Goal: Transaction & Acquisition: Obtain resource

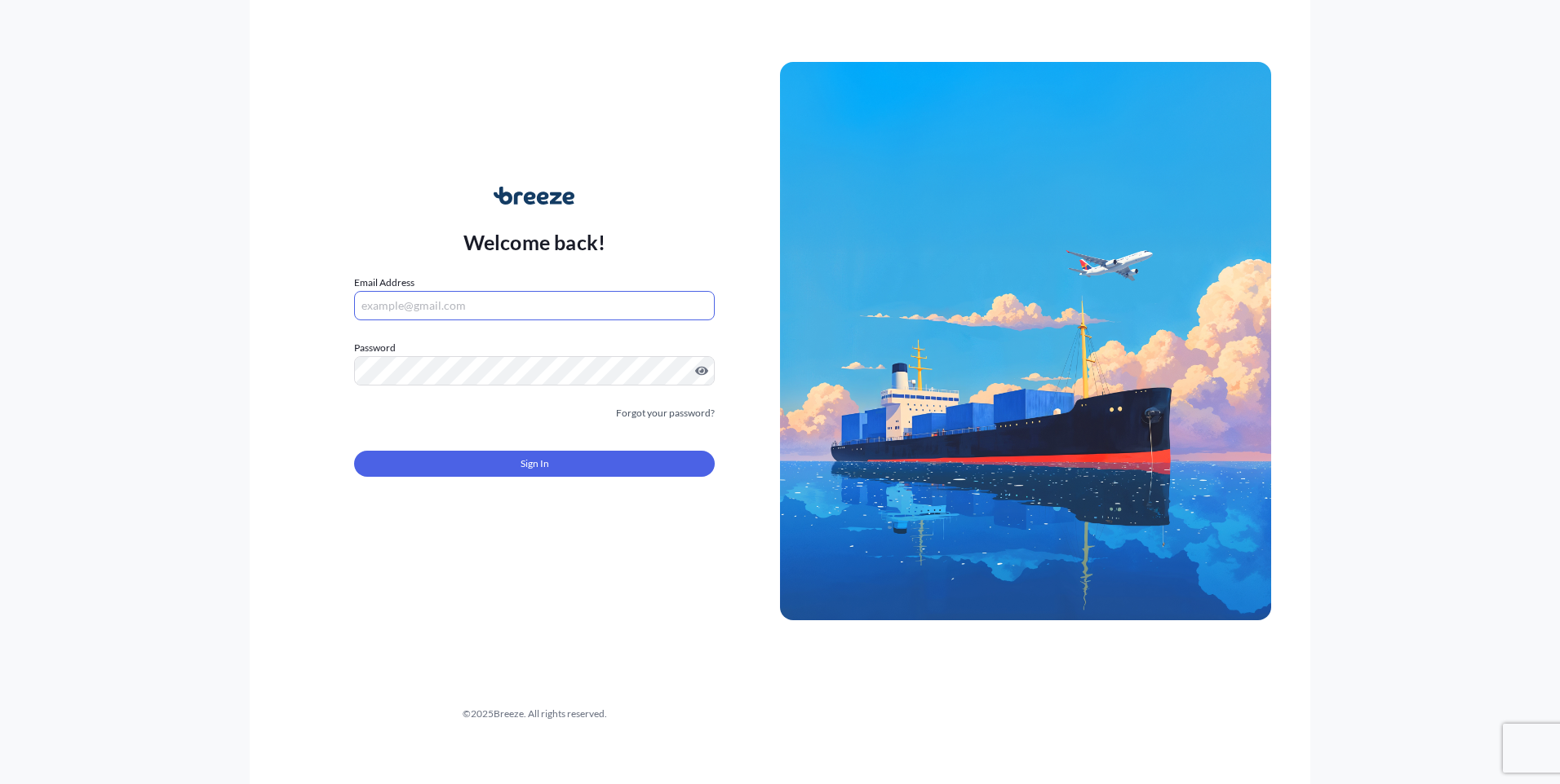
click at [533, 318] on input "Email Address" at bounding box center [534, 306] width 361 height 30
click at [454, 357] on div at bounding box center [534, 371] width 361 height 30
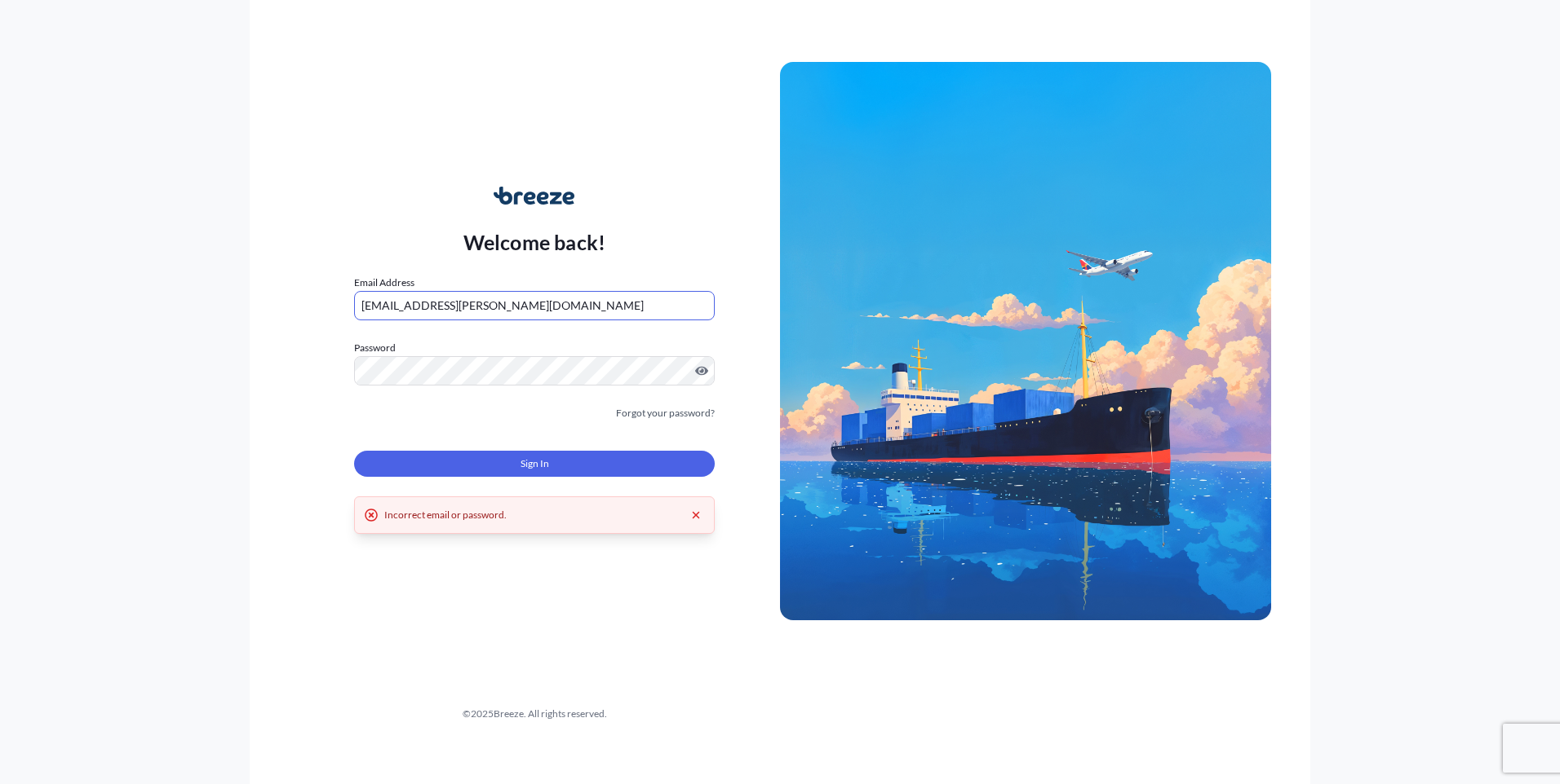
click at [505, 313] on input "[EMAIL_ADDRESS][PERSON_NAME][DOMAIN_NAME]" at bounding box center [534, 306] width 361 height 30
click at [492, 462] on button "Sign In" at bounding box center [534, 464] width 361 height 26
click at [513, 306] on input "[EMAIL_ADDRESS][PERSON_NAME][DOMAIN_NAME]" at bounding box center [534, 306] width 361 height 30
click at [511, 300] on input "[EMAIL_ADDRESS][PERSON_NAME][DOMAIN_NAME]" at bounding box center [534, 306] width 361 height 30
click at [496, 302] on input "[EMAIL_ADDRESS][PERSON_NAME][DOMAIN_NAME]" at bounding box center [534, 306] width 361 height 30
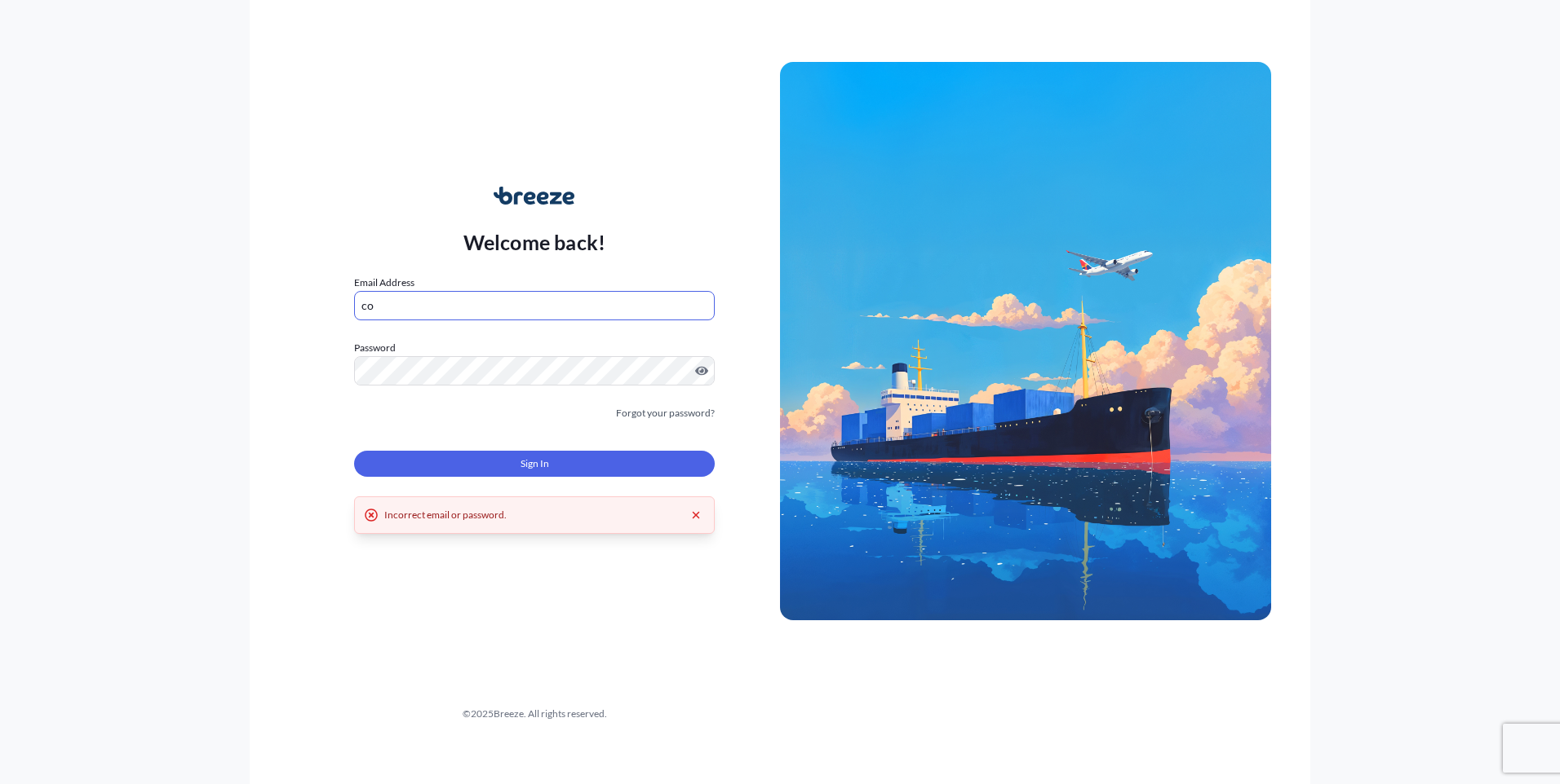
type input "c"
type input "n"
type input "[EMAIL_ADDRESS][PERSON_NAME][DOMAIN_NAME]"
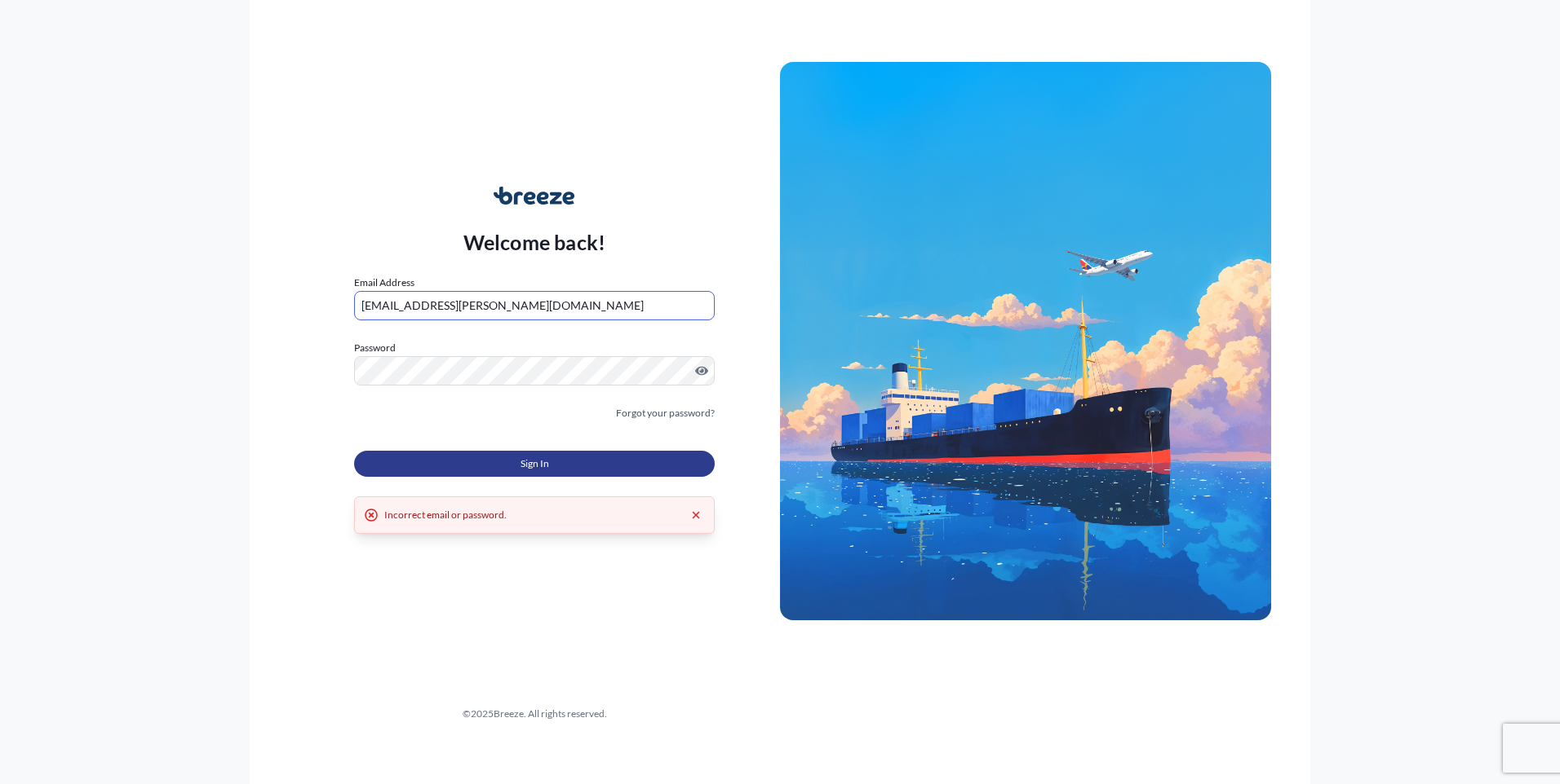
click at [528, 456] on span "Sign In" at bounding box center [534, 464] width 29 height 17
click at [437, 514] on div "Incorrect email or password." at bounding box center [445, 515] width 122 height 17
click at [120, 381] on div "Welcome back! Email Address [EMAIL_ADDRESS][PERSON_NAME][DOMAIN_NAME] Password …" at bounding box center [780, 392] width 1560 height 784
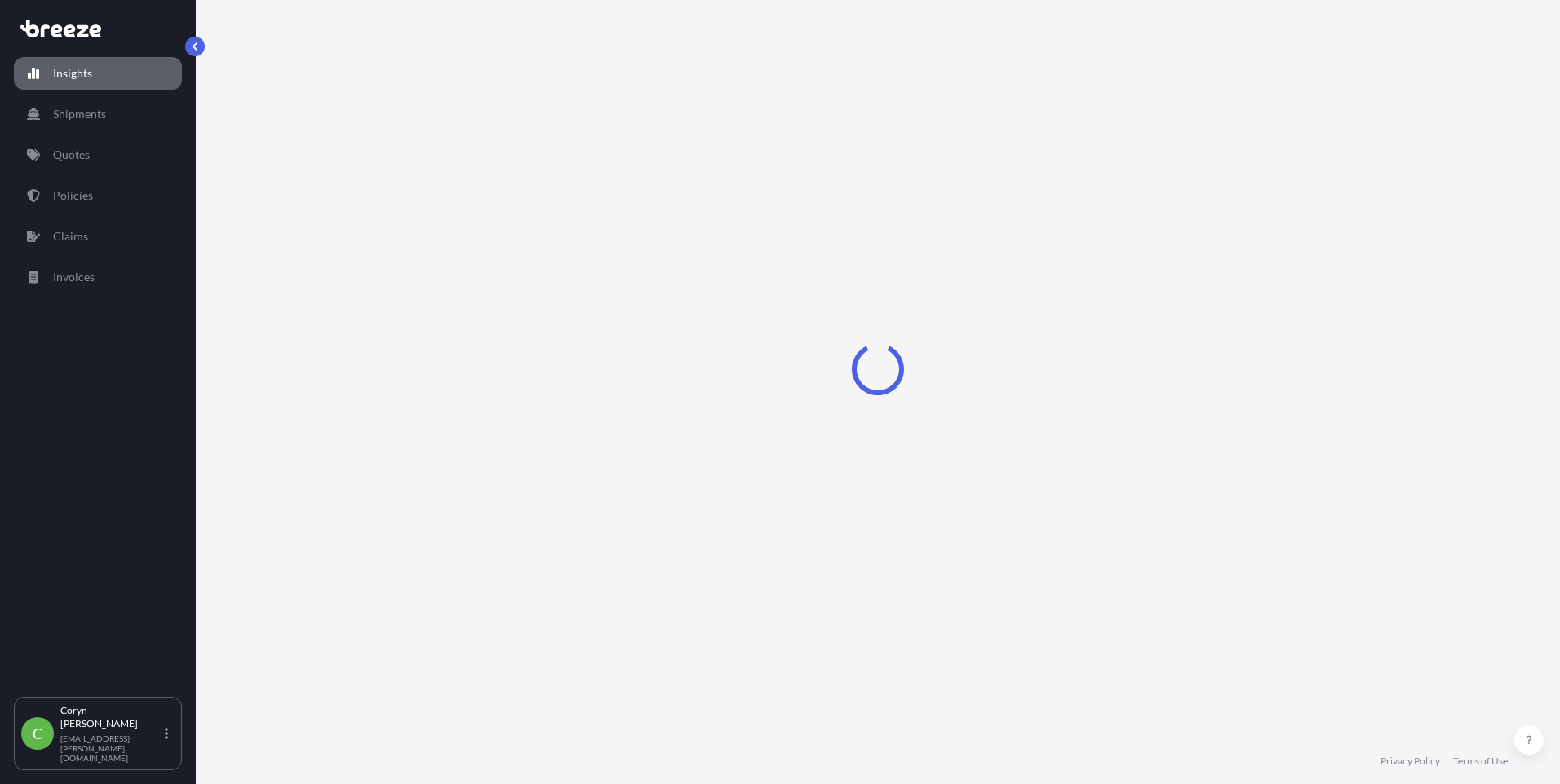
select select "2025"
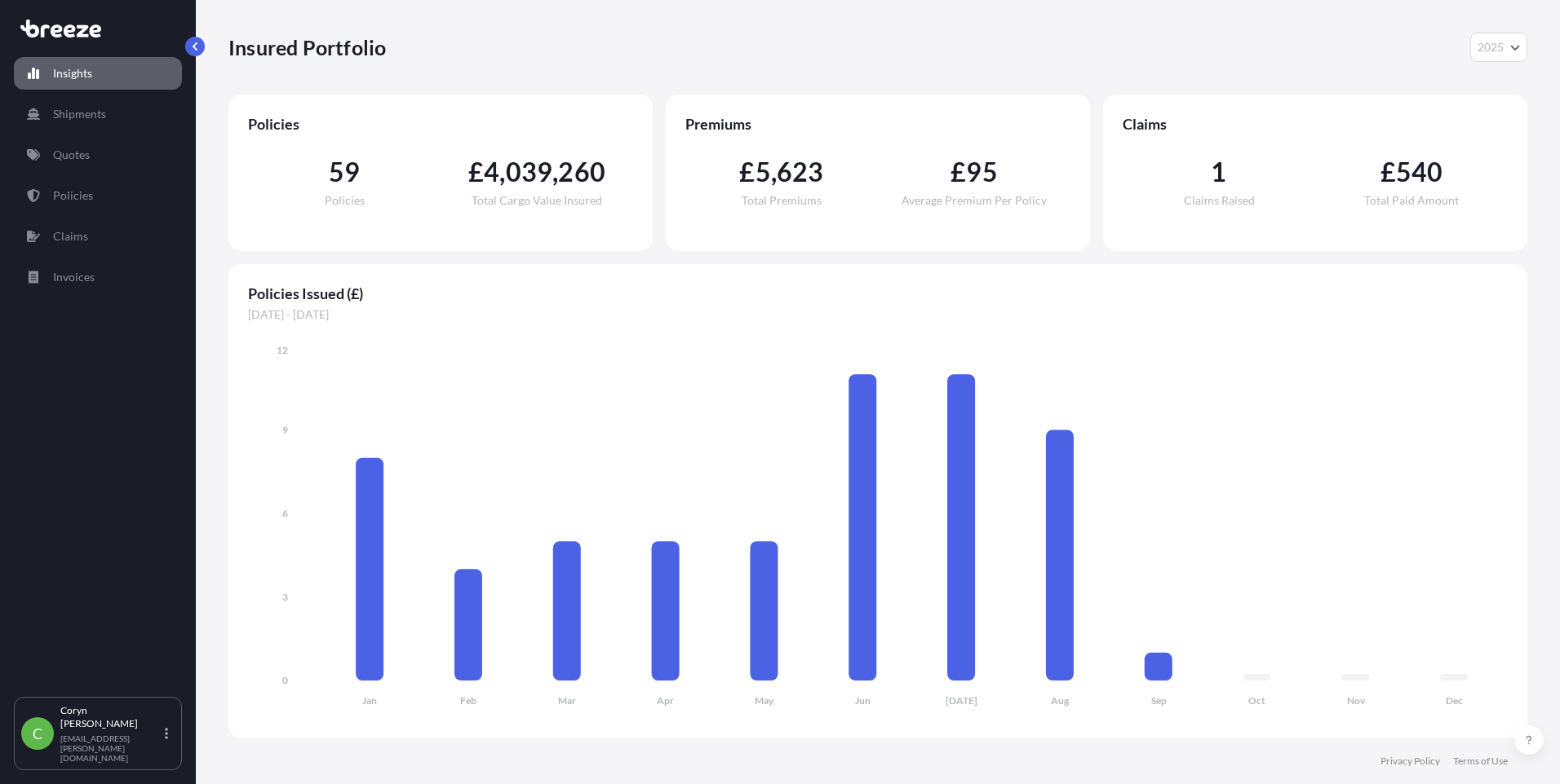
click at [941, 58] on div "Insured Portfolio 2025 2025 2024 2023 2022" at bounding box center [878, 47] width 1299 height 30
click at [93, 204] on link "Policies" at bounding box center [98, 195] width 169 height 33
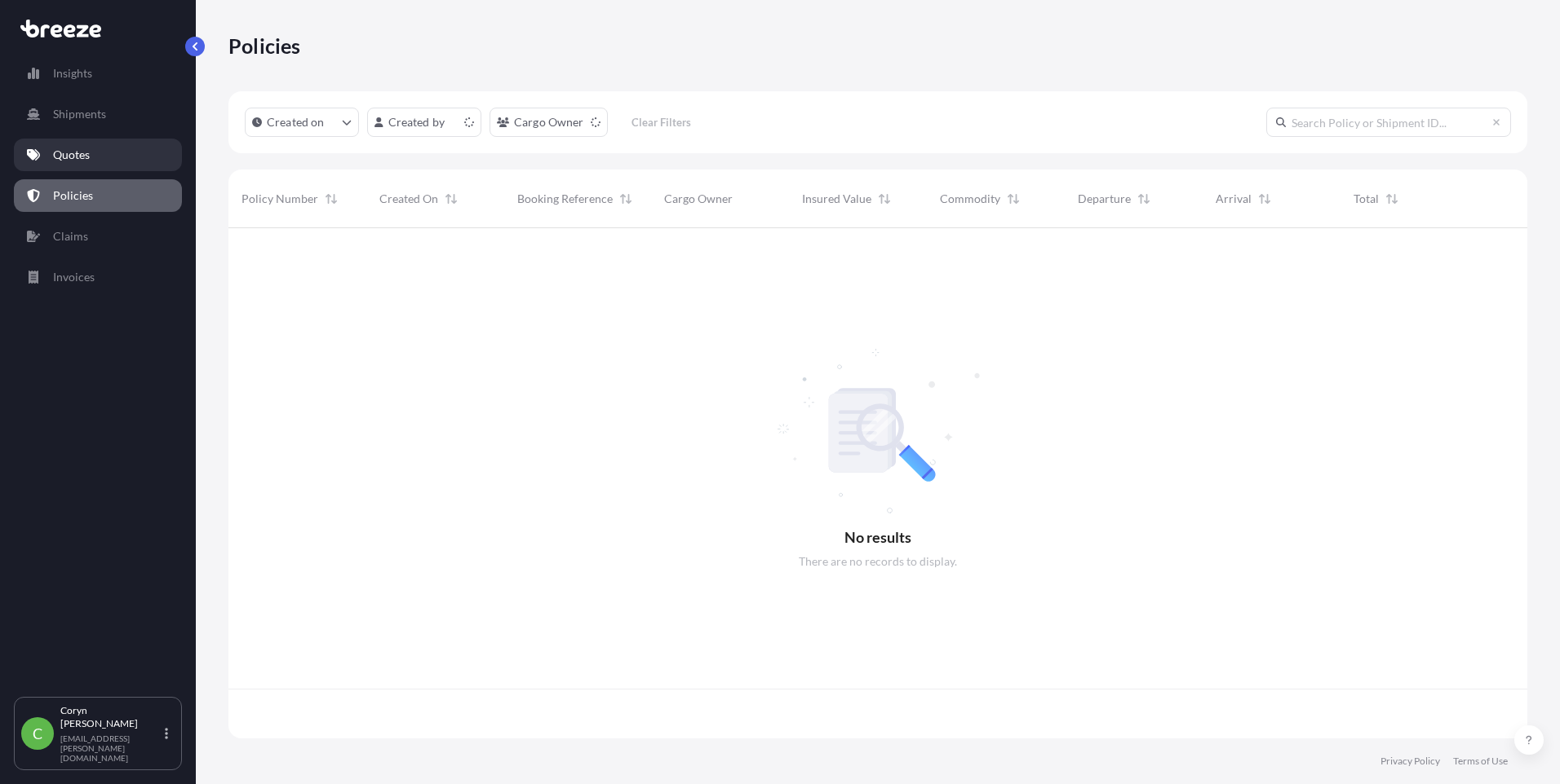
scroll to position [507, 1286]
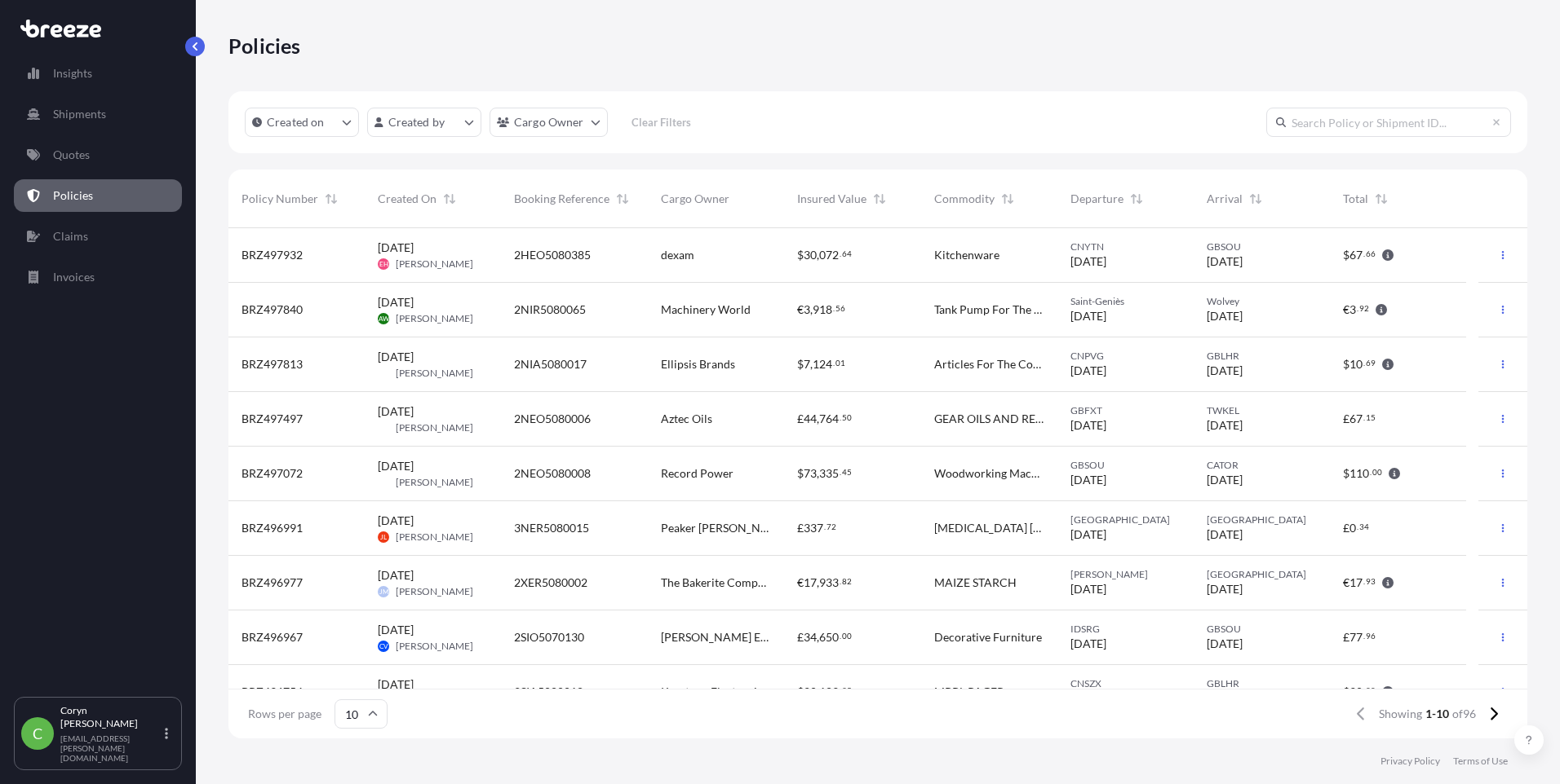
click at [909, 301] on div "€ 3 , 918 . 56" at bounding box center [852, 309] width 136 height 54
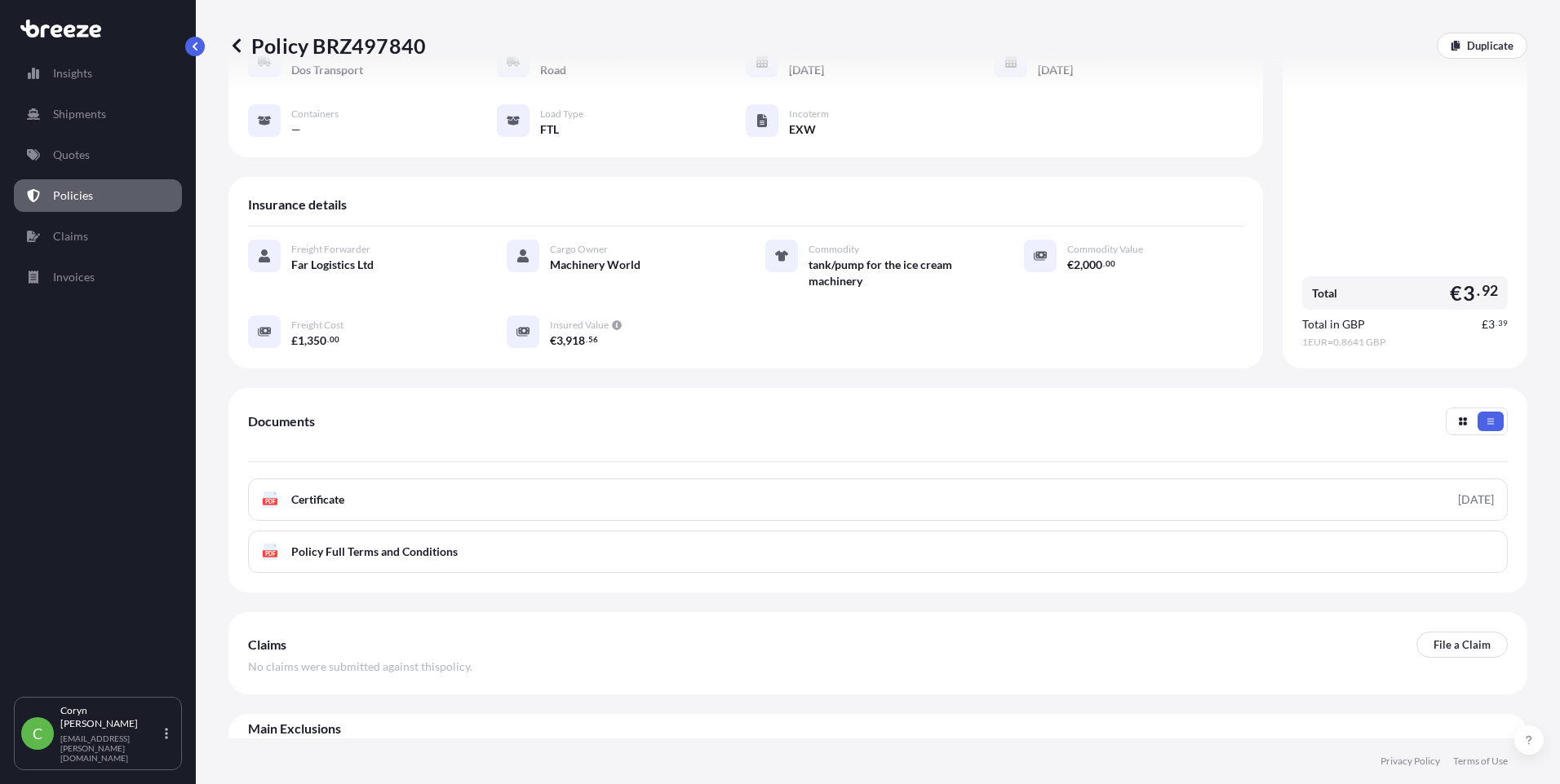
scroll to position [196, 0]
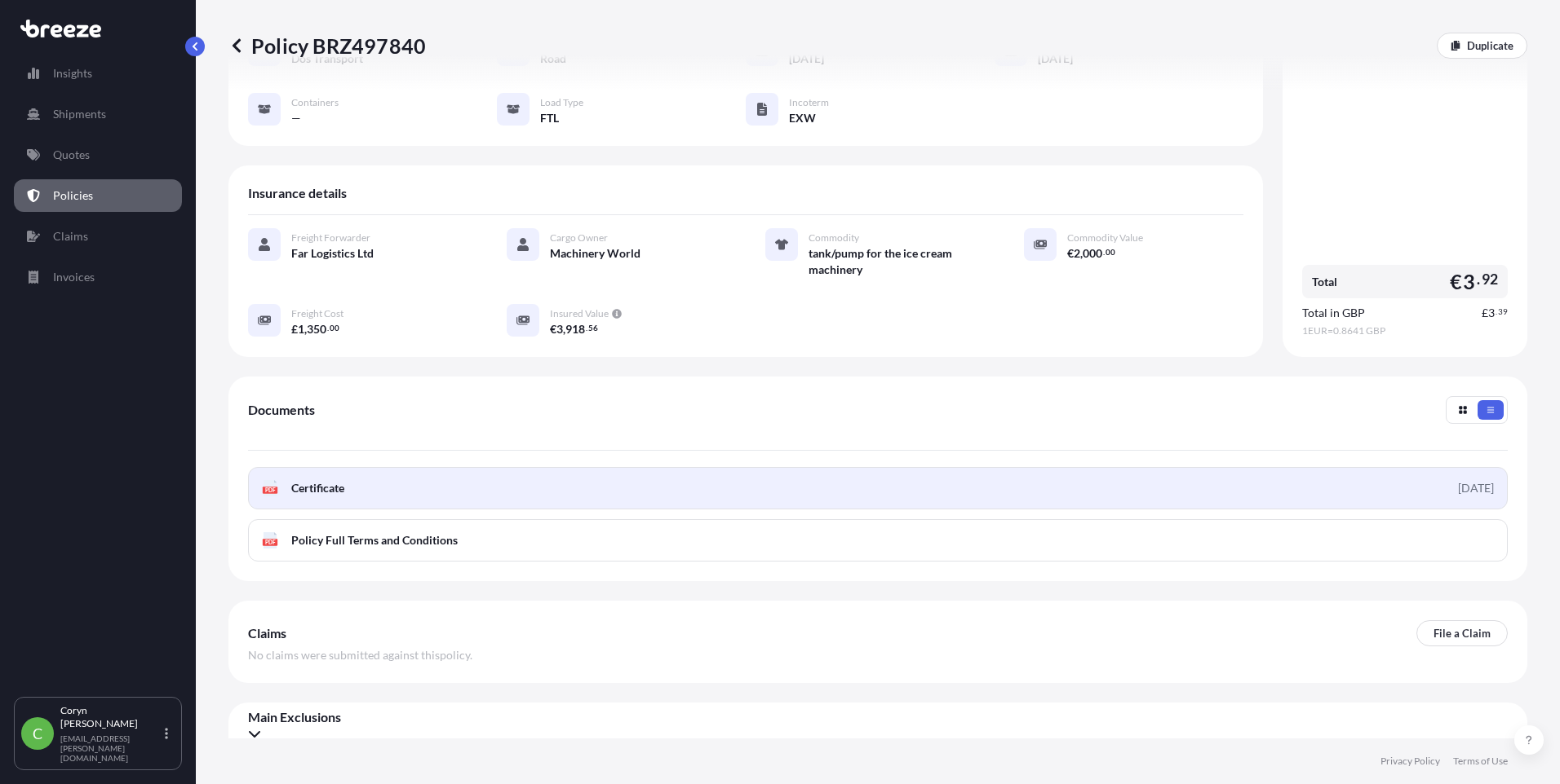
click at [390, 467] on link "PDF Certificate [DATE]" at bounding box center [878, 488] width 1259 height 42
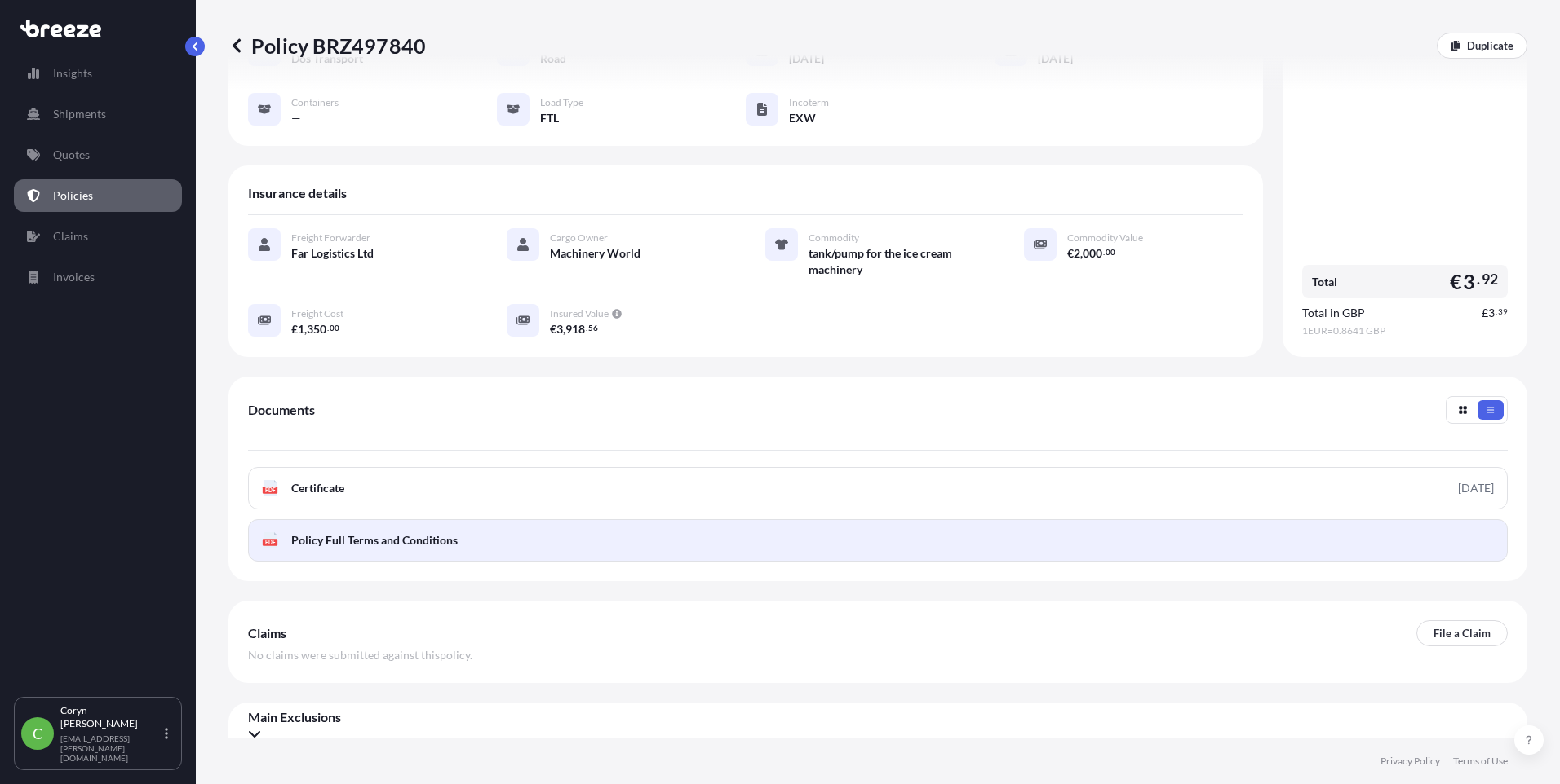
click at [454, 533] on span "Policy Full Terms and Conditions" at bounding box center [374, 541] width 167 height 17
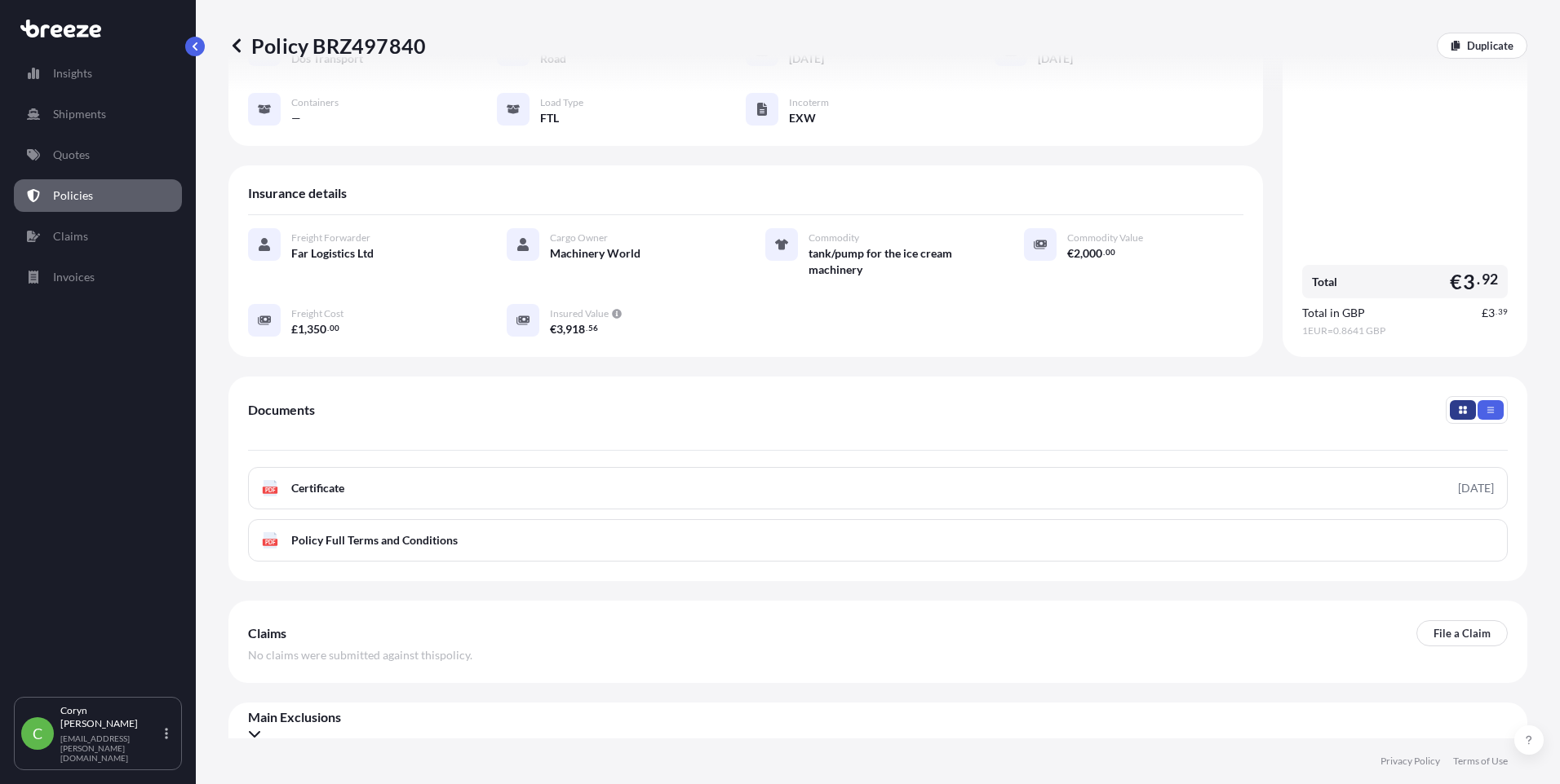
click at [1450, 400] on button "button" at bounding box center [1462, 410] width 26 height 20
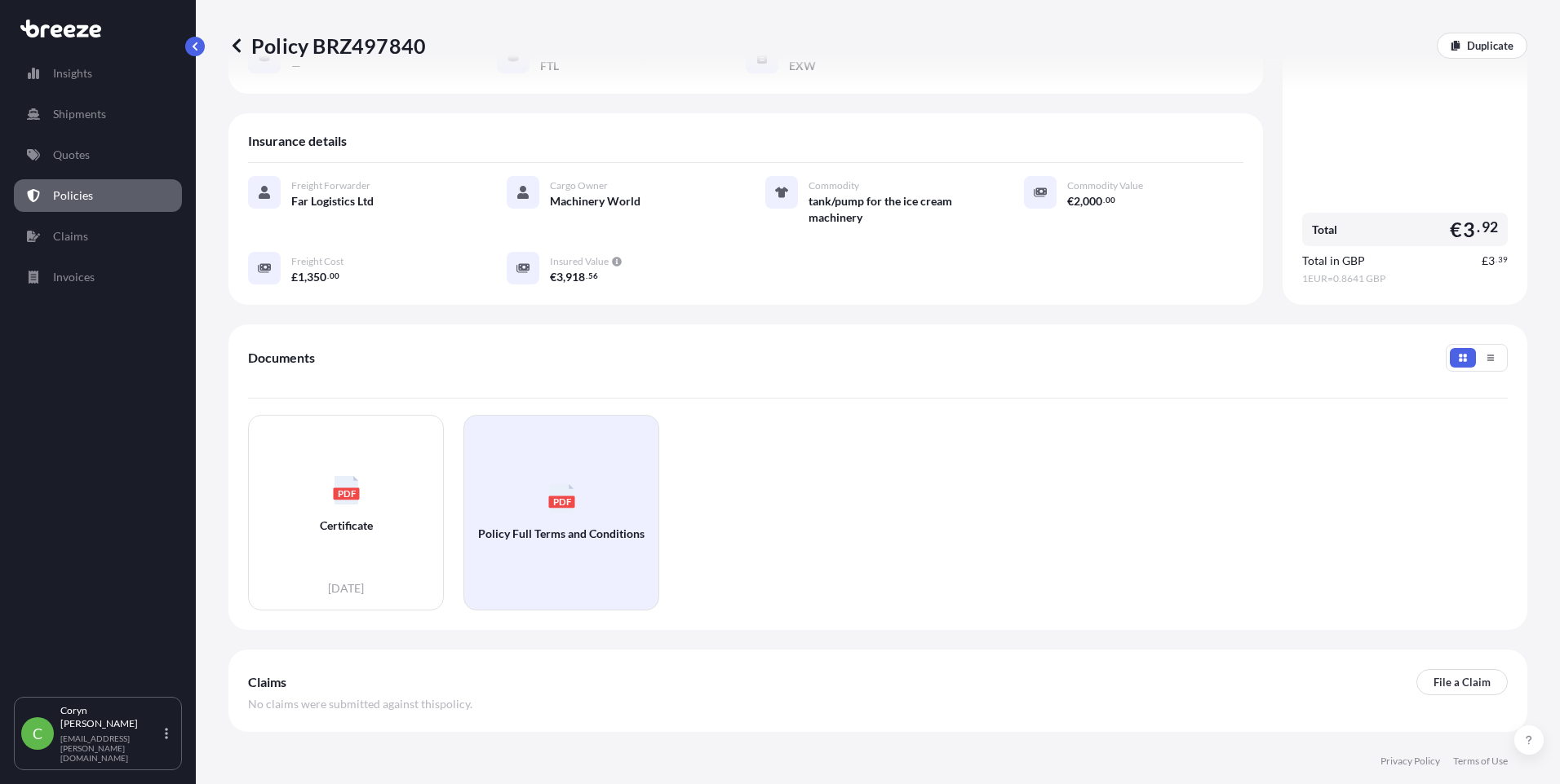
scroll to position [297, 0]
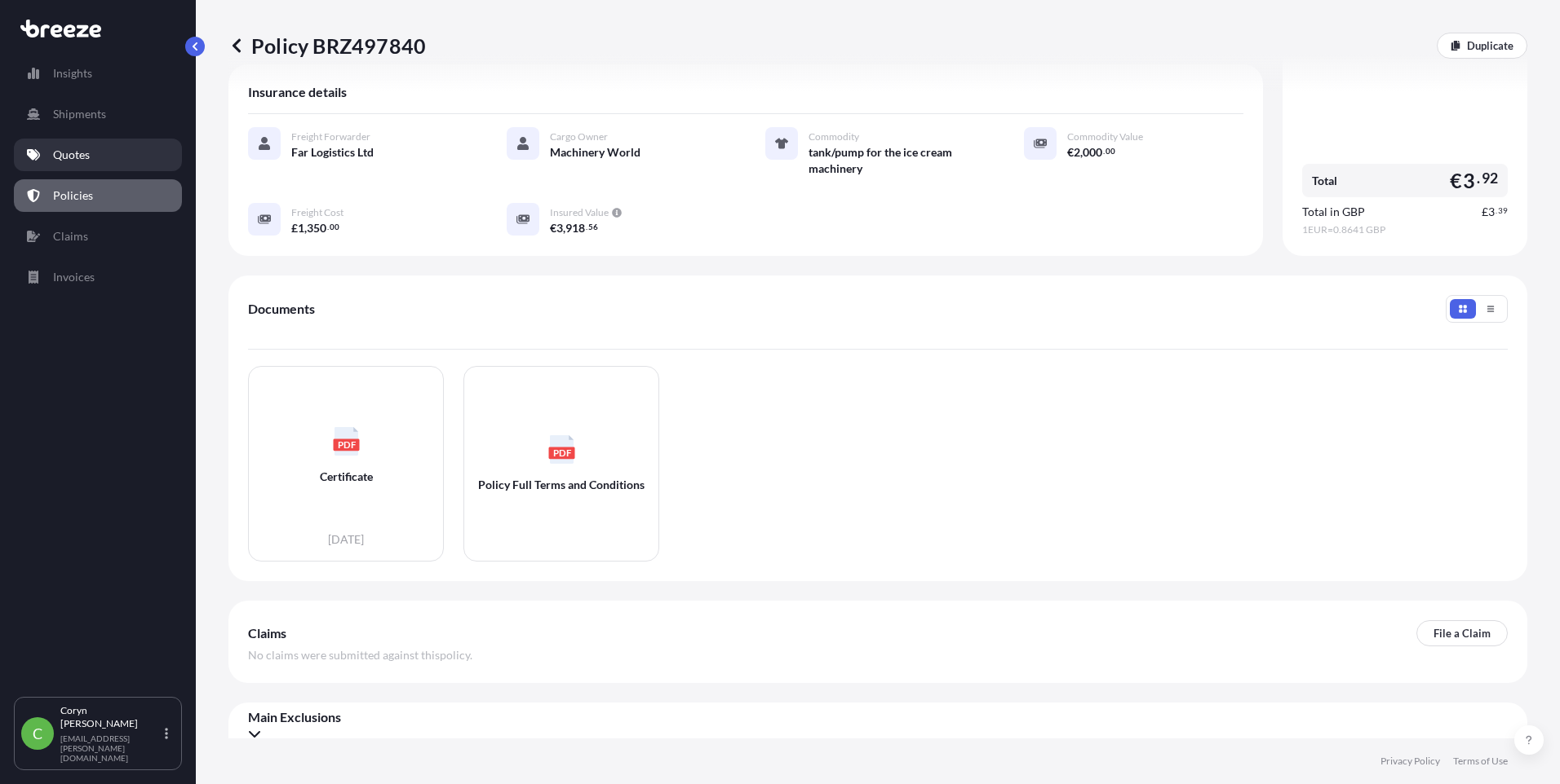
click at [116, 155] on link "Quotes" at bounding box center [98, 155] width 169 height 33
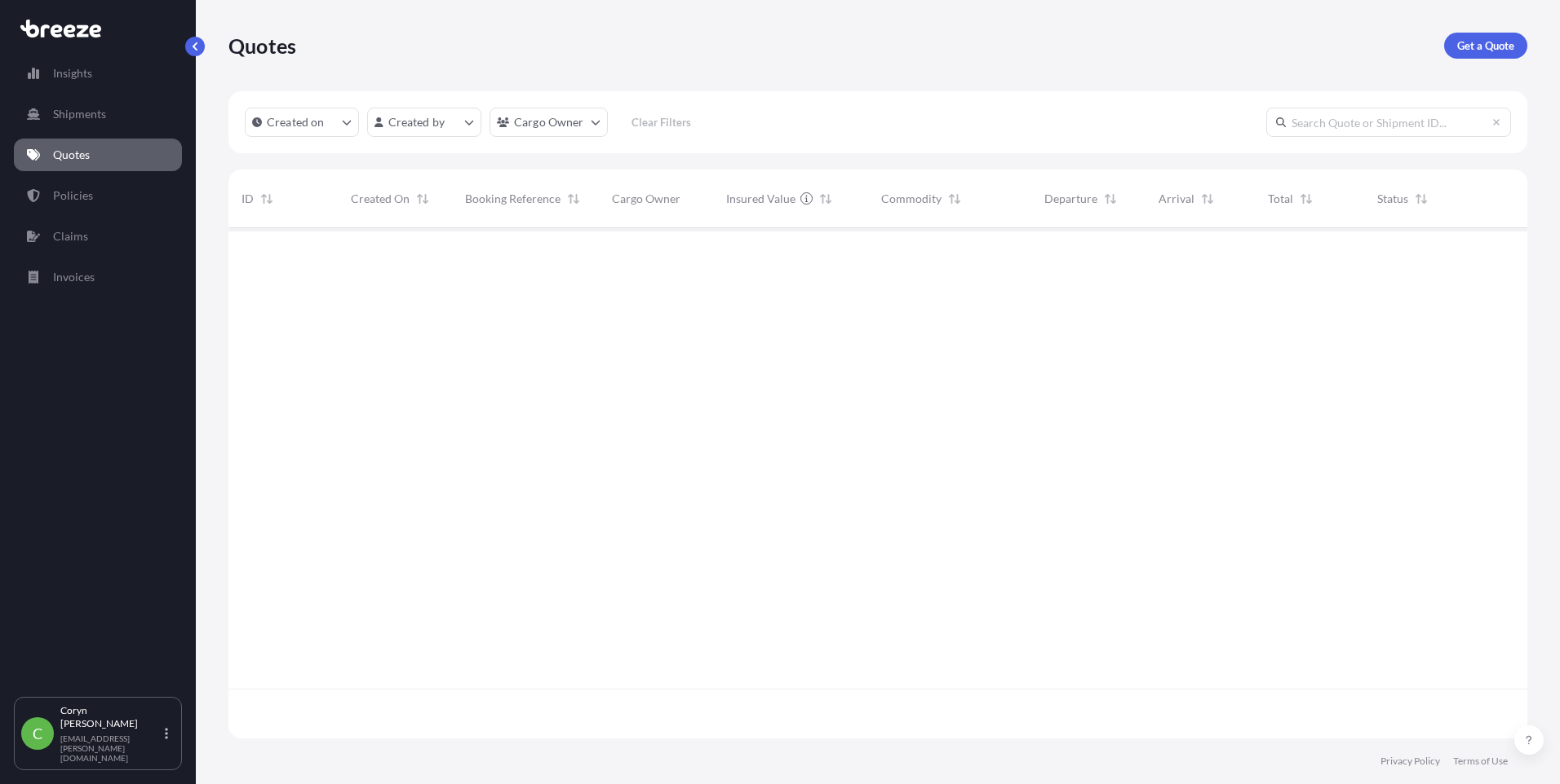
scroll to position [507, 1286]
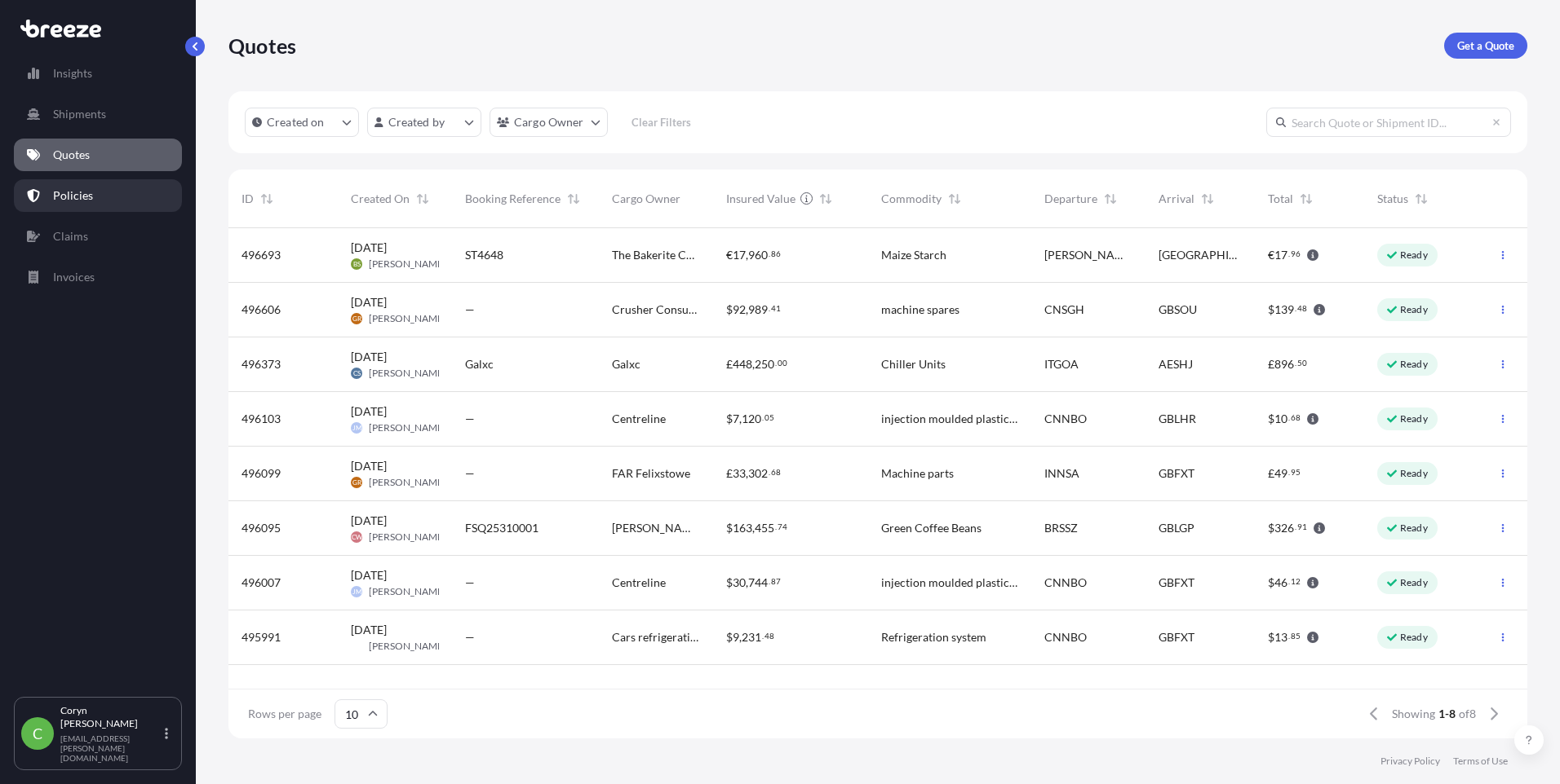
click at [87, 192] on p "Policies" at bounding box center [73, 195] width 40 height 17
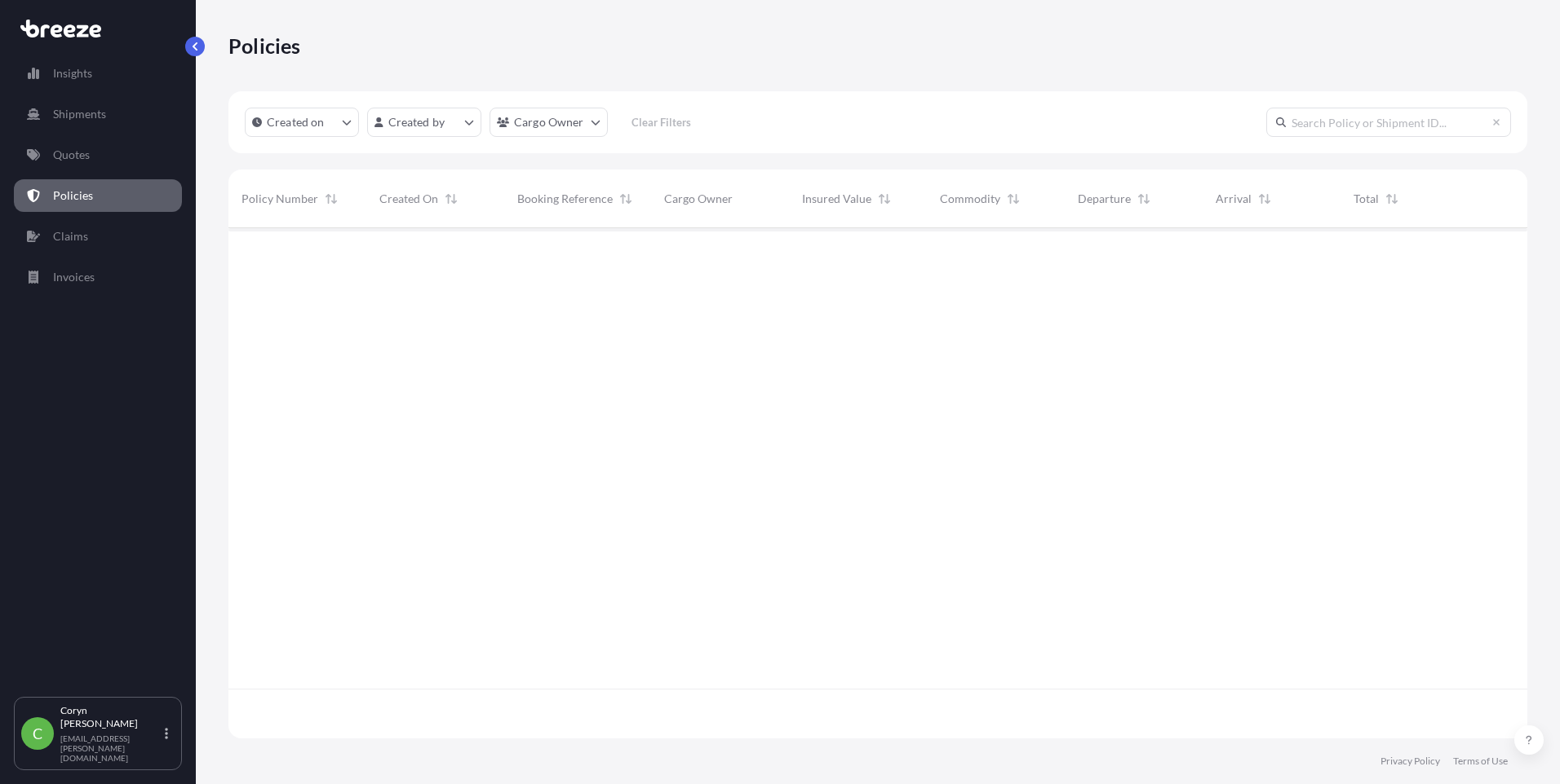
scroll to position [507, 1286]
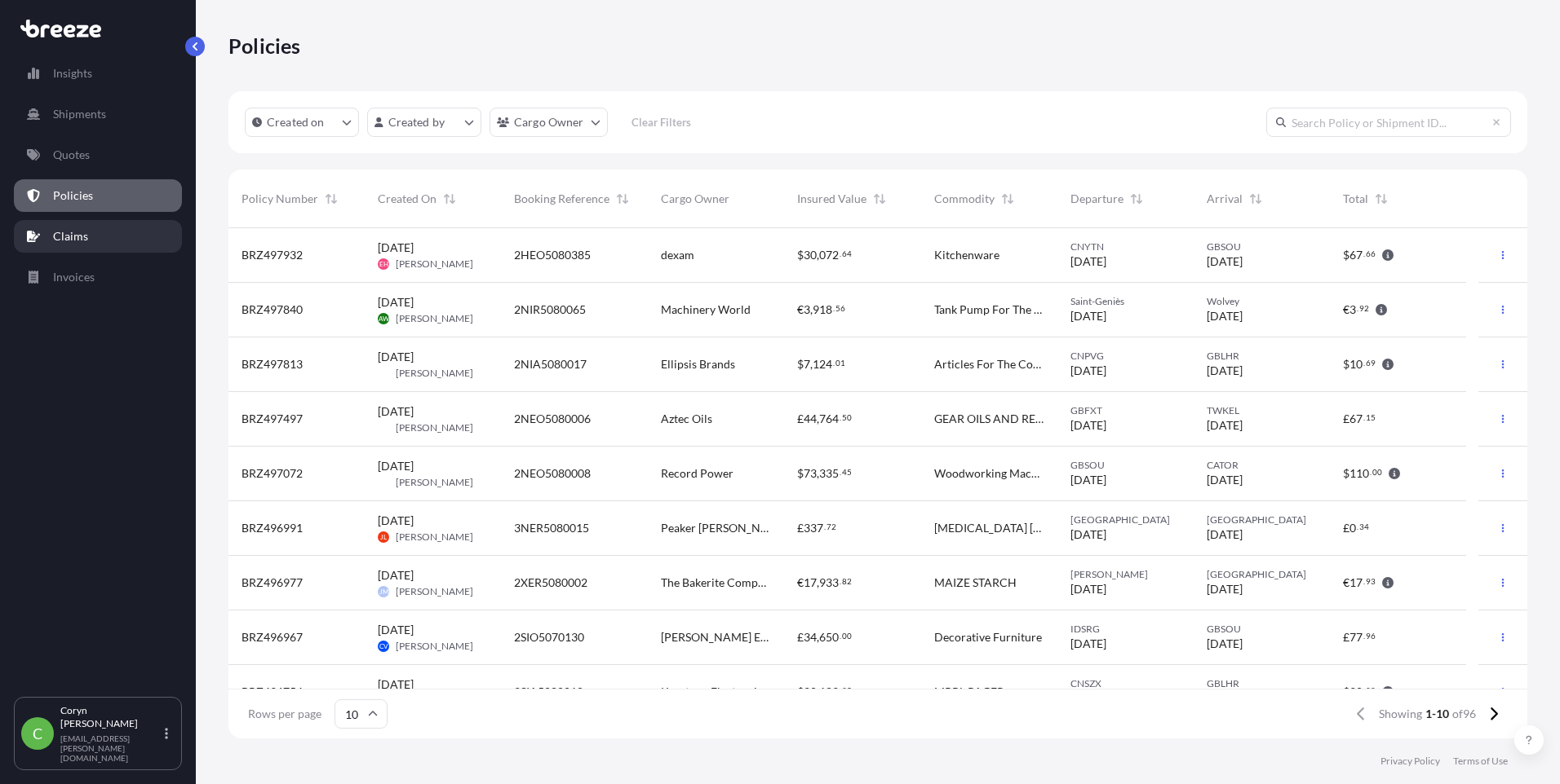
click at [120, 232] on link "Claims" at bounding box center [98, 236] width 169 height 33
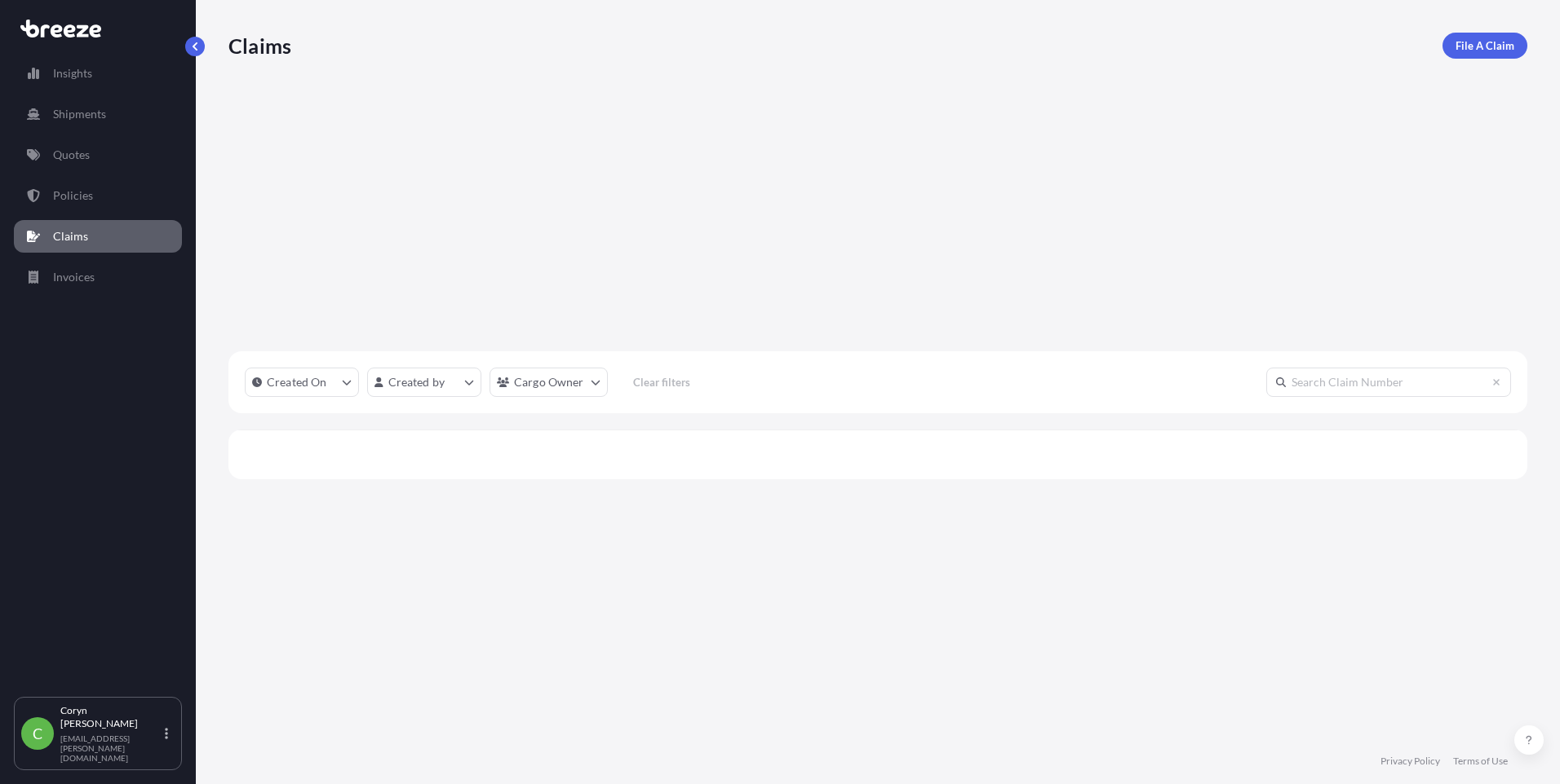
scroll to position [507, 1286]
click at [119, 272] on link "Invoices" at bounding box center [98, 277] width 169 height 33
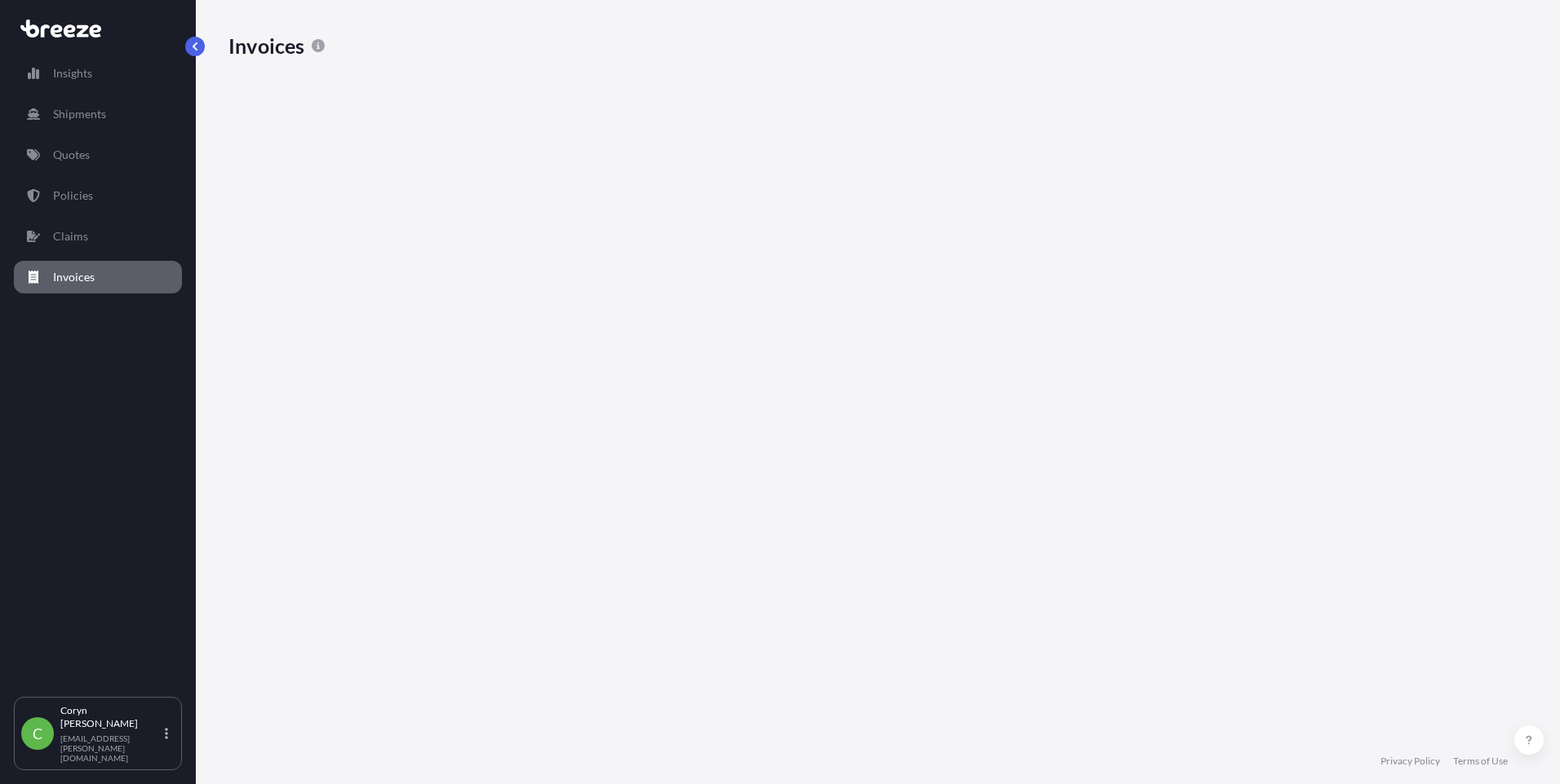
scroll to position [593, 1286]
click at [94, 183] on link "Policies" at bounding box center [98, 195] width 169 height 33
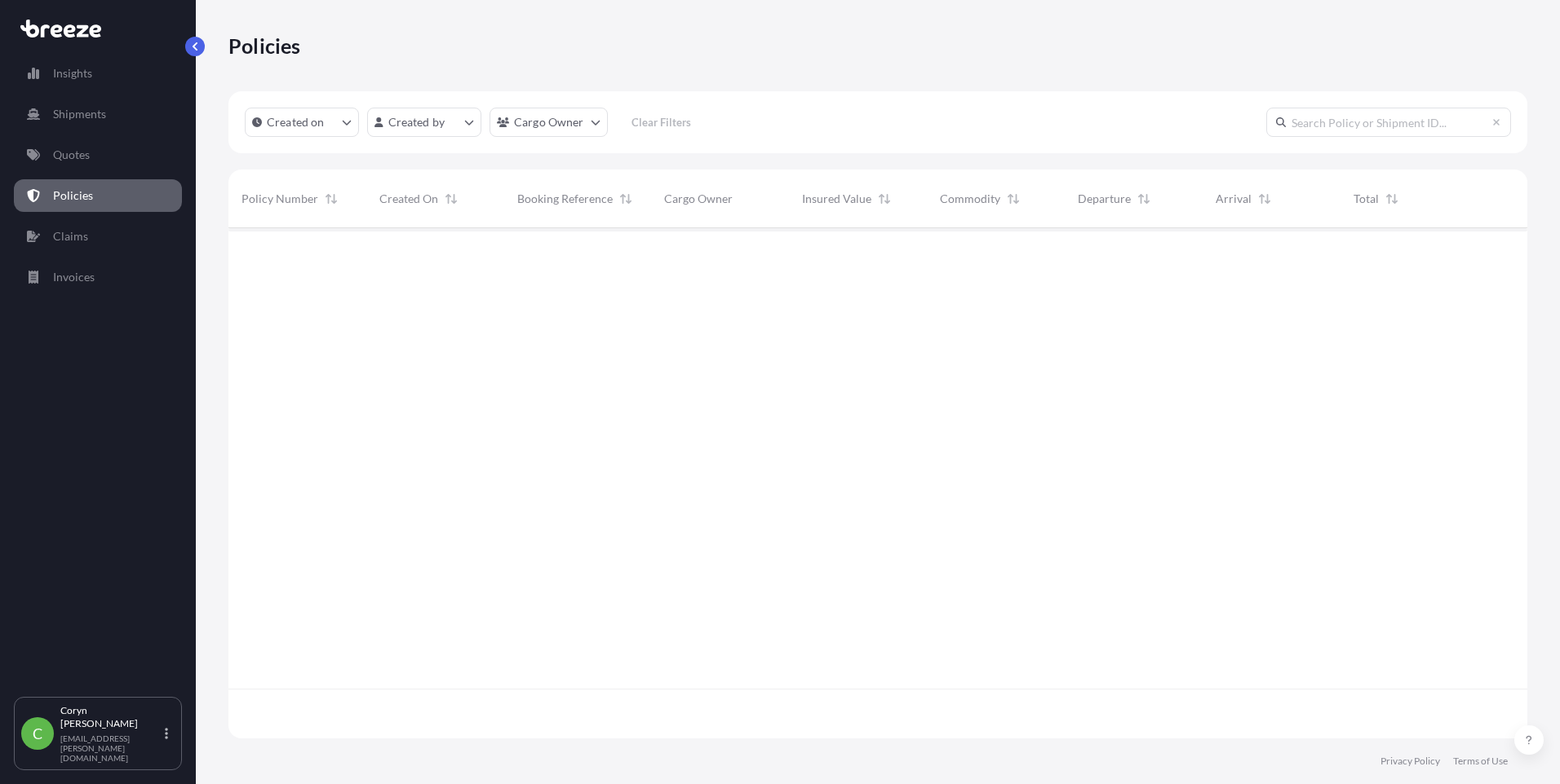
scroll to position [507, 1286]
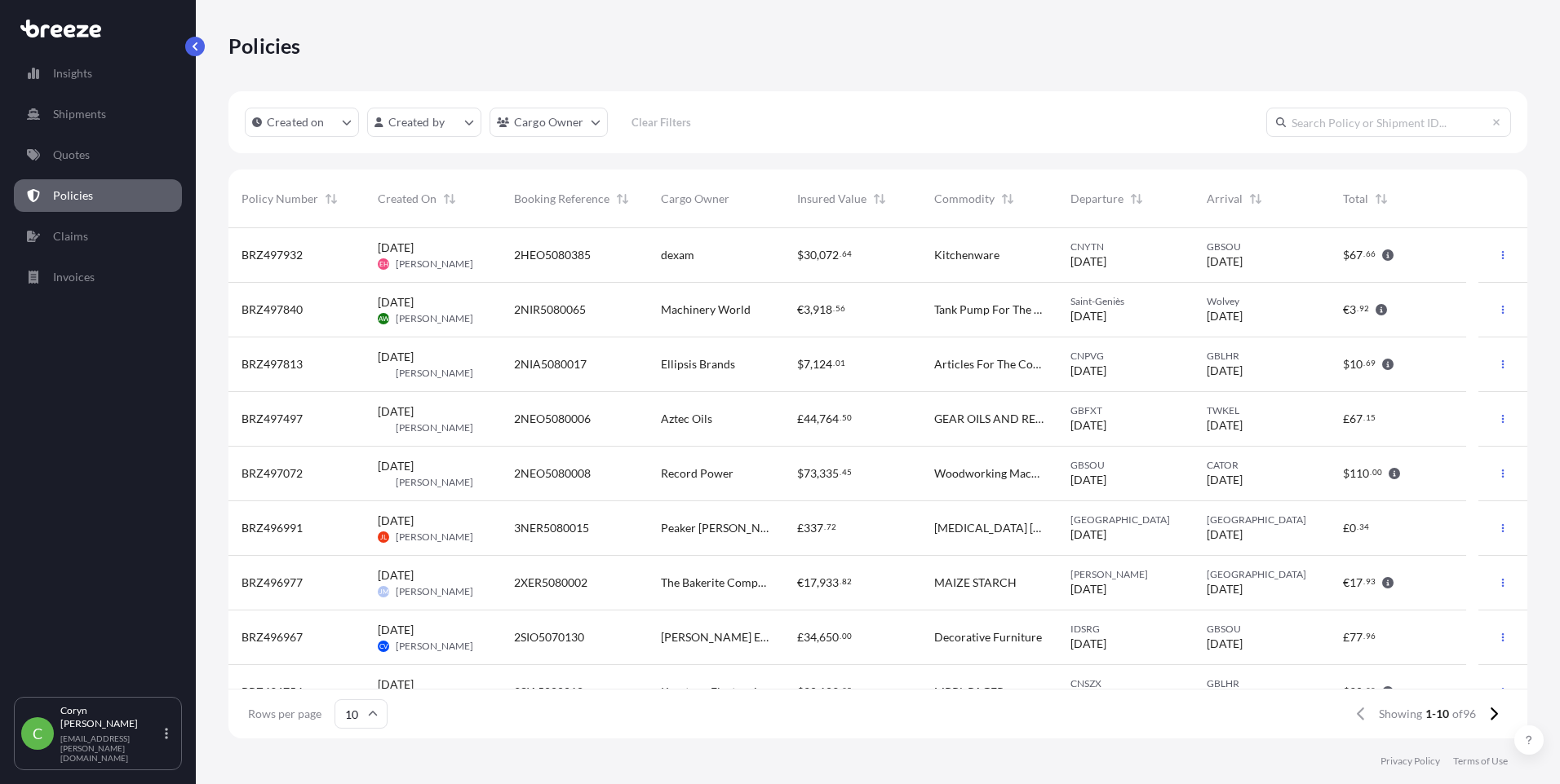
click at [837, 319] on div "€ 3 , 918 . 56" at bounding box center [852, 309] width 136 height 54
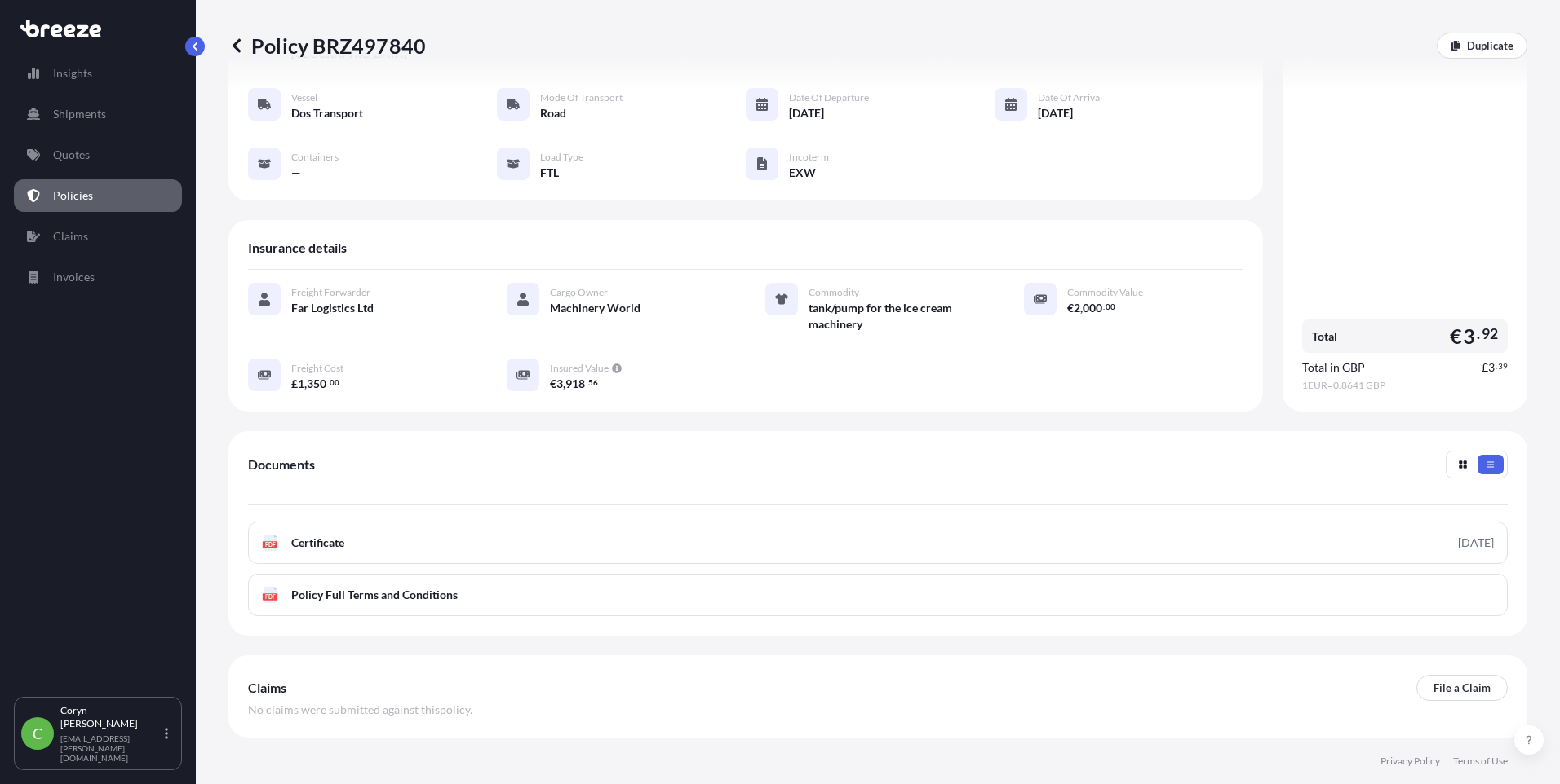
scroll to position [163, 0]
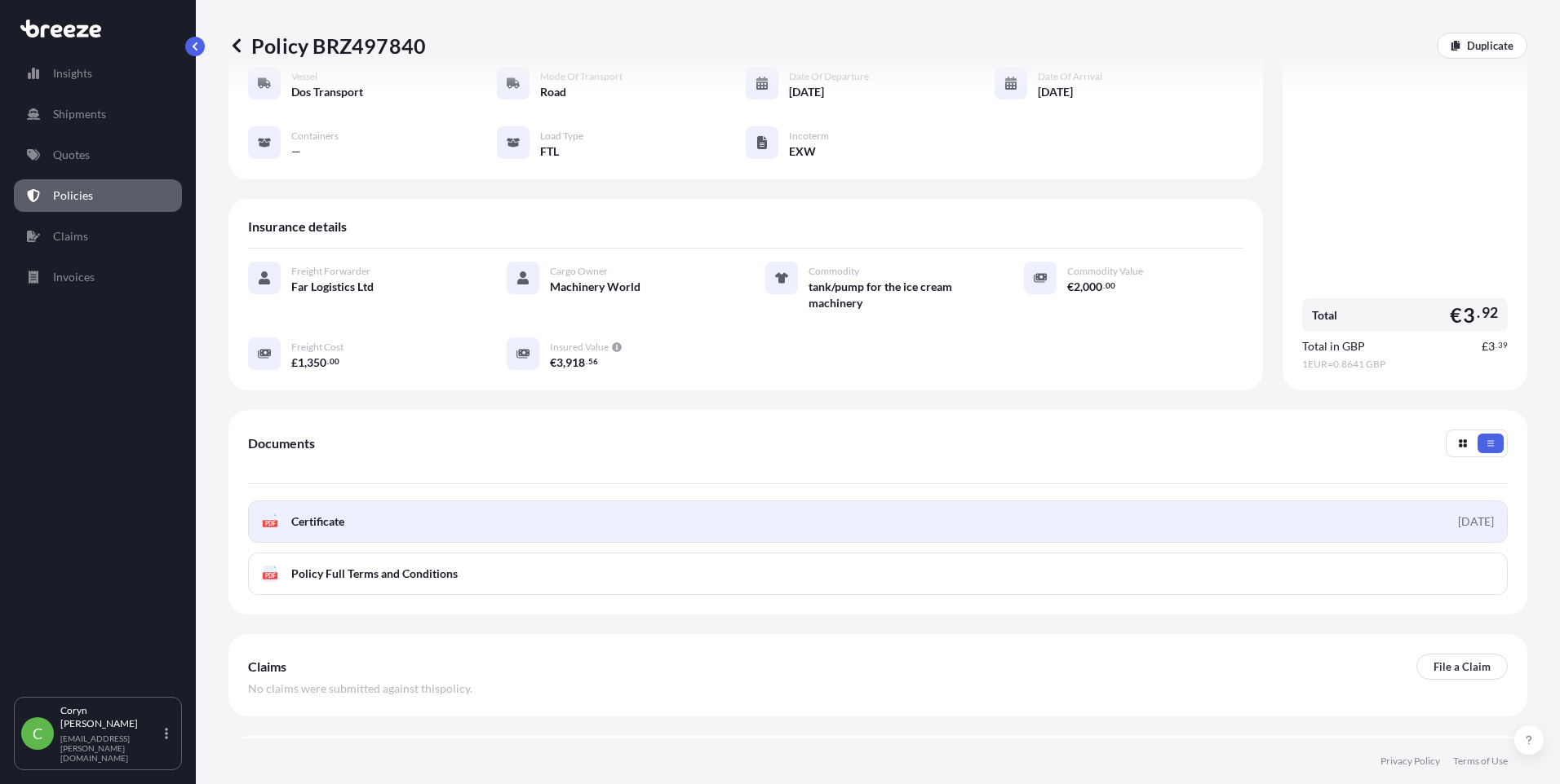
click at [518, 504] on link "PDF Certificate [DATE]" at bounding box center [878, 521] width 1259 height 42
